Goal: Information Seeking & Learning: Check status

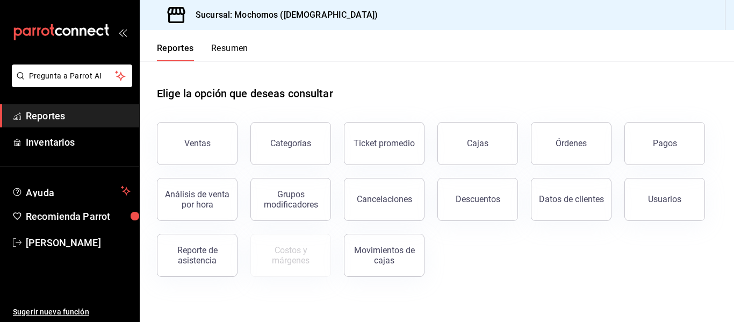
click at [668, 137] on button "Pagos" at bounding box center [665, 143] width 81 height 43
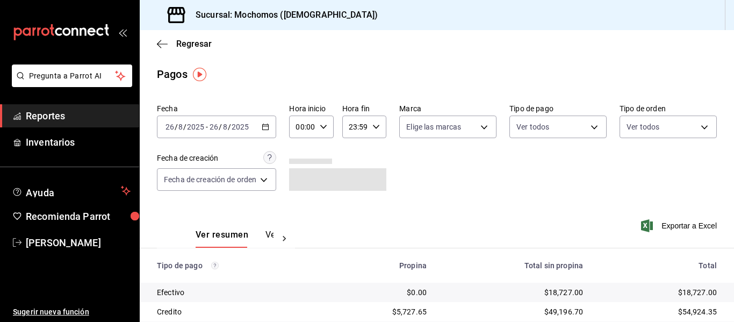
click at [299, 127] on input "00:00" at bounding box center [302, 127] width 26 height 22
click at [300, 179] on span "05" at bounding box center [301, 175] width 4 height 9
type input "05:00"
click at [330, 63] on div at bounding box center [367, 161] width 734 height 322
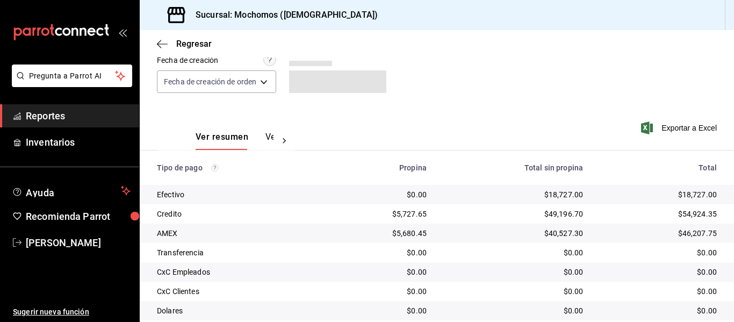
scroll to position [108, 0]
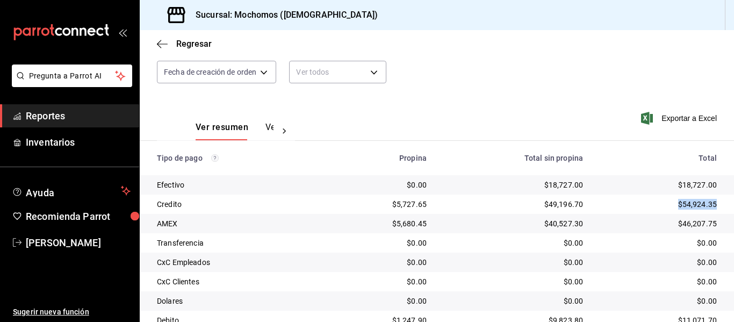
drag, startPoint x: 711, startPoint y: 202, endPoint x: 664, endPoint y: 205, distance: 46.9
click at [664, 205] on td "$54,924.35" at bounding box center [663, 204] width 142 height 19
copy div "$54,924.35"
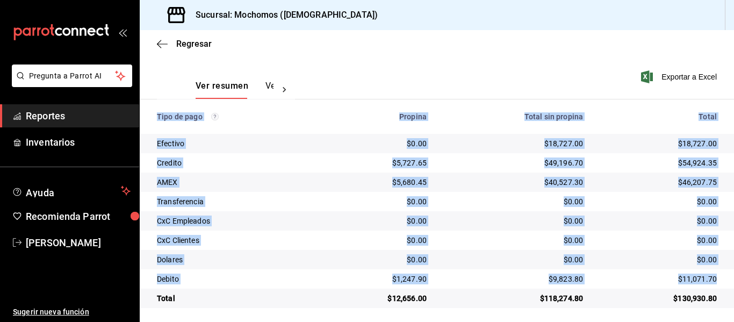
scroll to position [153, 0]
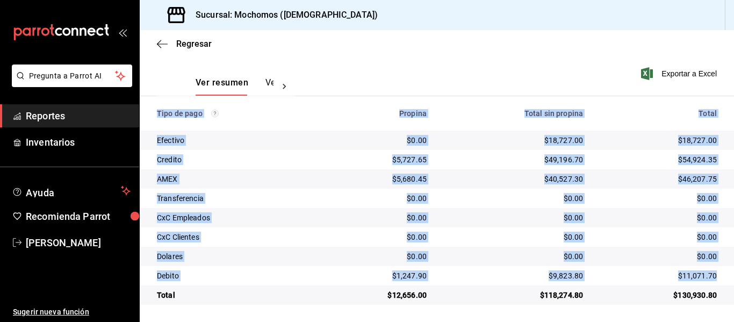
drag, startPoint x: 712, startPoint y: 316, endPoint x: 678, endPoint y: 317, distance: 33.9
click at [678, 317] on main "Regresar Pagos Fecha [DATE] [DATE] - [DATE] [DATE] Hora inicio 05:00 Hora inici…" at bounding box center [437, 100] width 594 height 444
click at [705, 286] on td "$130,930.80" at bounding box center [663, 294] width 142 height 19
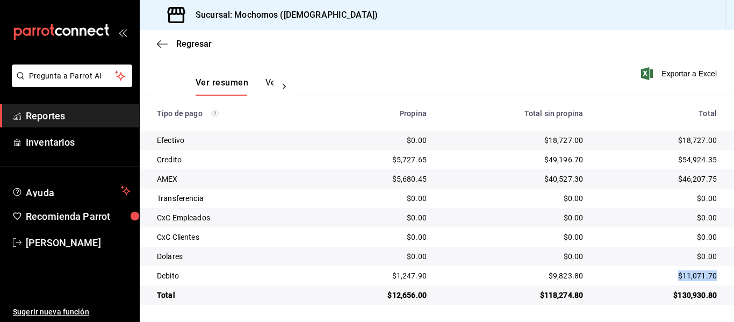
drag, startPoint x: 711, startPoint y: 275, endPoint x: 663, endPoint y: 275, distance: 48.4
click at [663, 275] on td "$11,071.70" at bounding box center [663, 275] width 142 height 19
copy div "$11,071.70"
click at [463, 63] on div "Ver resumen Ver pagos Exportar a Excel" at bounding box center [437, 80] width 594 height 57
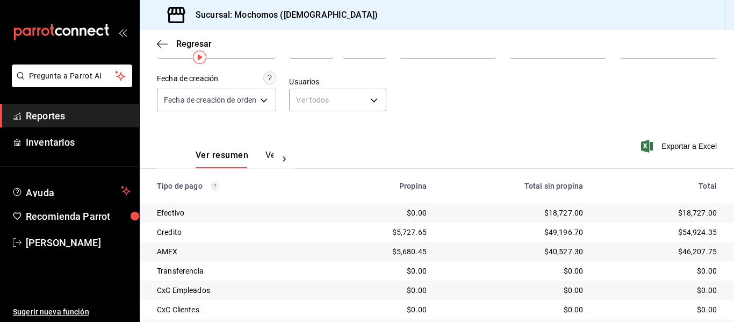
scroll to position [0, 0]
